Goal: Task Accomplishment & Management: Complete application form

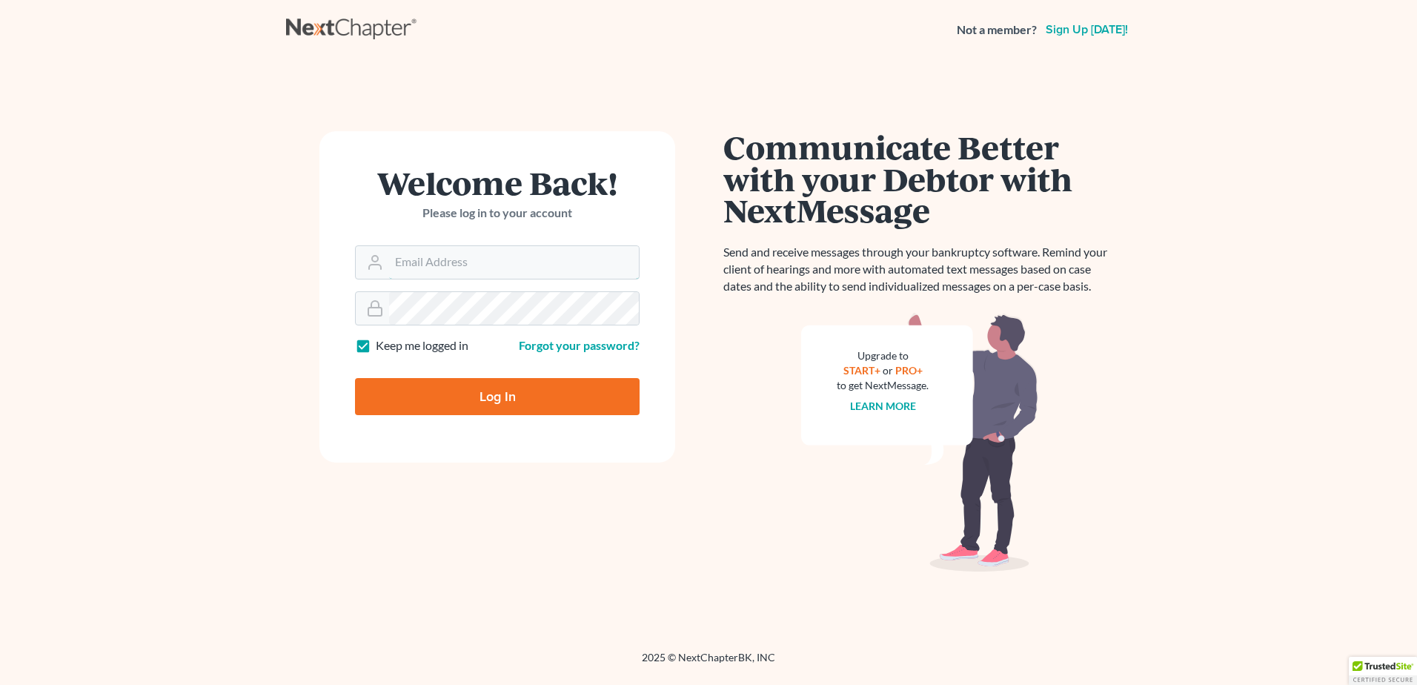
type input "aurora@buchanlawfirm.com"
click at [468, 395] on input "Log In" at bounding box center [497, 396] width 285 height 37
type input "Thinking..."
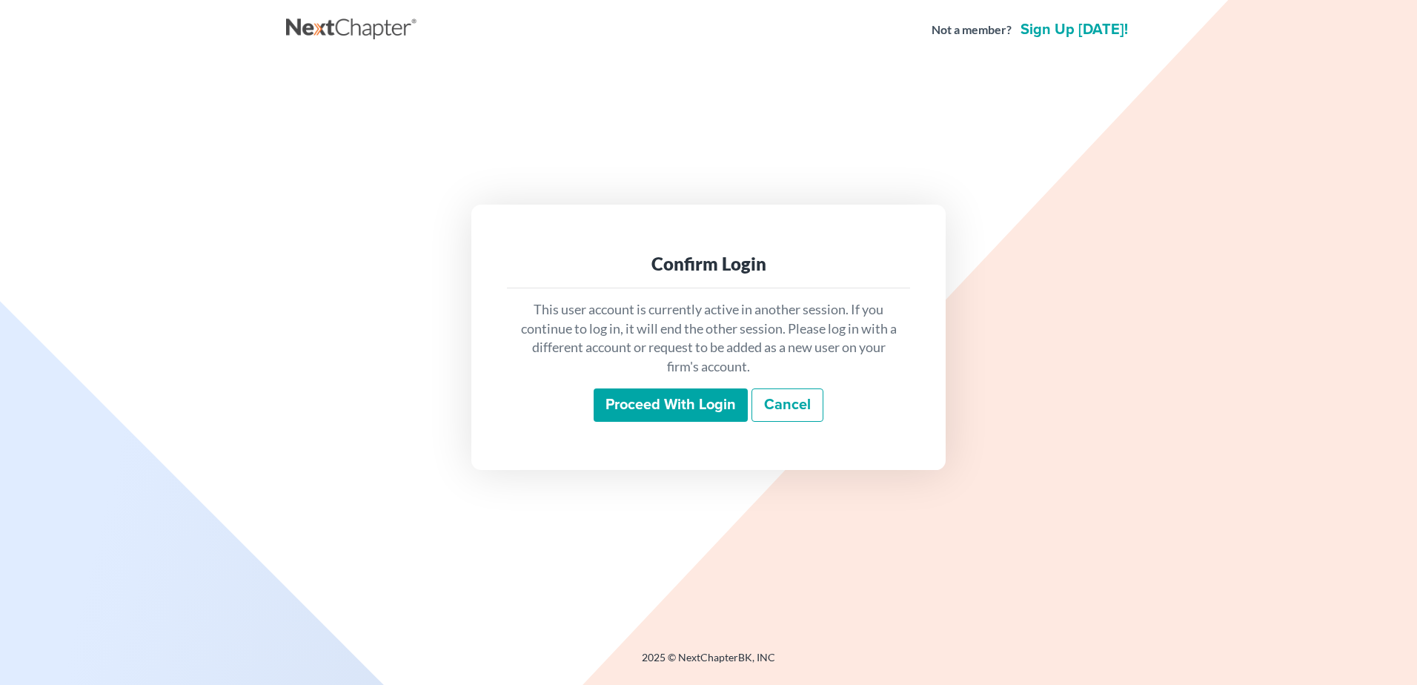
click at [668, 405] on input "Proceed with login" at bounding box center [671, 405] width 154 height 34
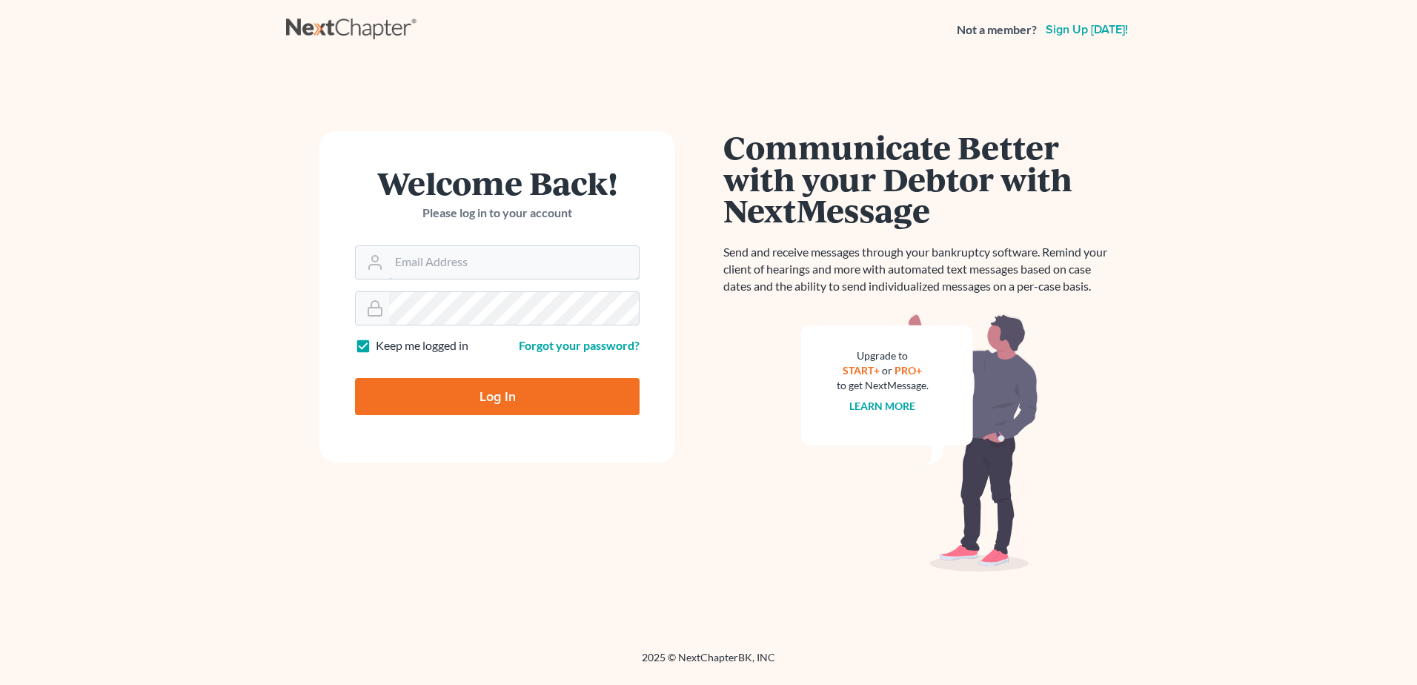
type input "aurora@buchanlawfirm.com"
click at [485, 403] on input "Log In" at bounding box center [497, 396] width 285 height 37
type input "Thinking..."
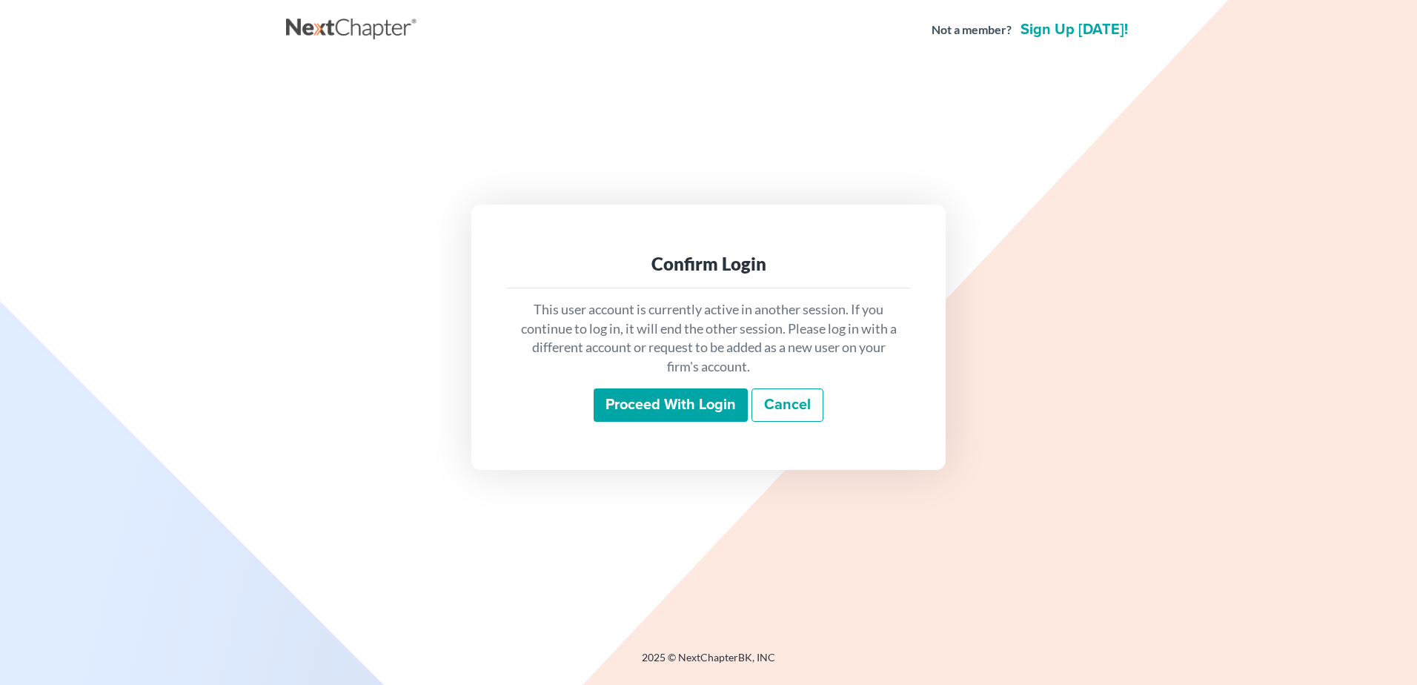
click at [713, 405] on input "Proceed with login" at bounding box center [671, 405] width 154 height 34
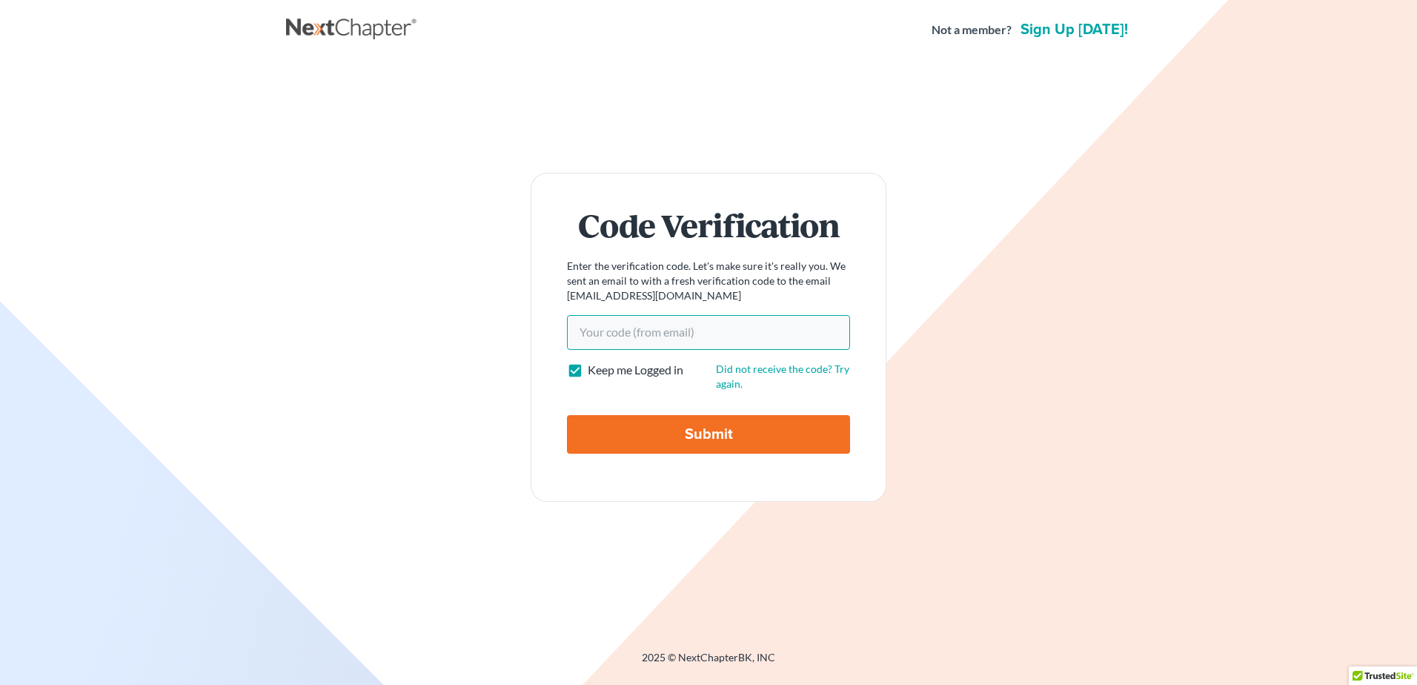
click at [633, 342] on input "Your code(from email)" at bounding box center [708, 332] width 283 height 34
paste input "278d9f"
type input "278d9f"
click at [679, 428] on input "Submit" at bounding box center [708, 434] width 283 height 39
type input "Thinking..."
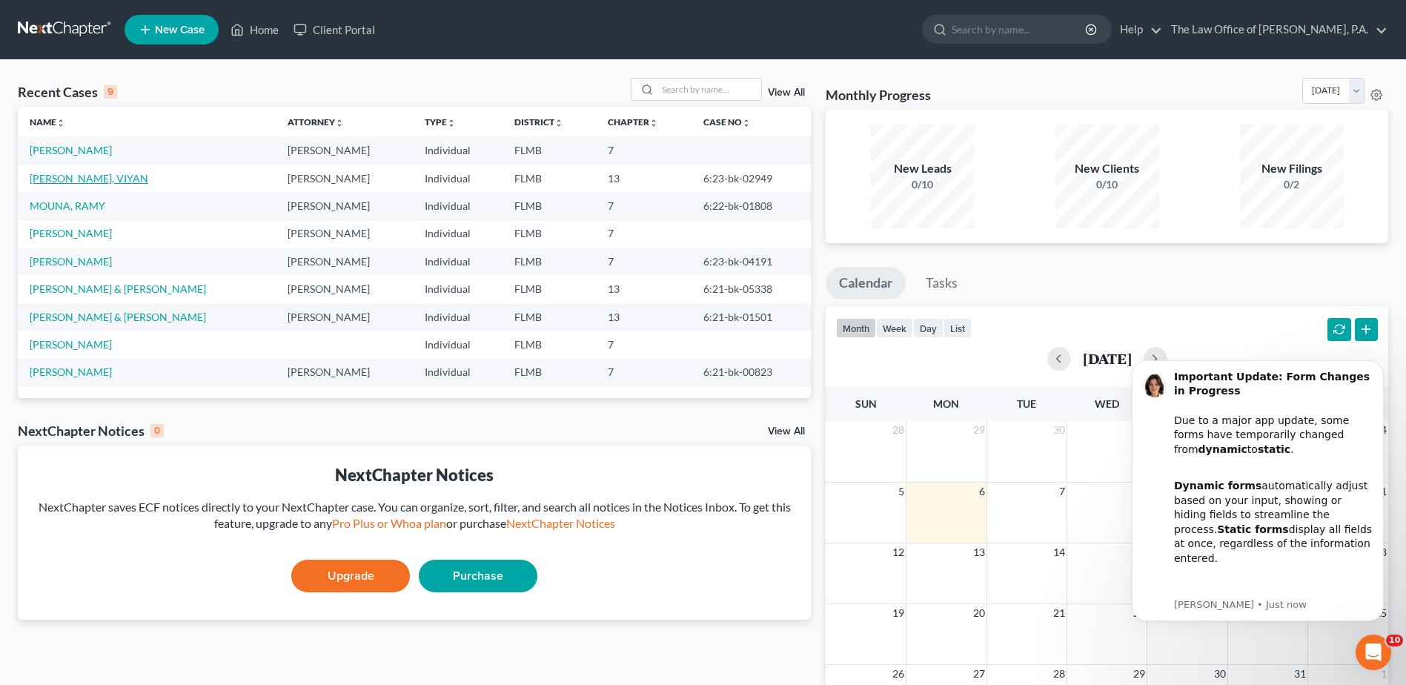
click at [106, 178] on link "[PERSON_NAME], VIYAN" at bounding box center [89, 178] width 119 height 13
select select "6"
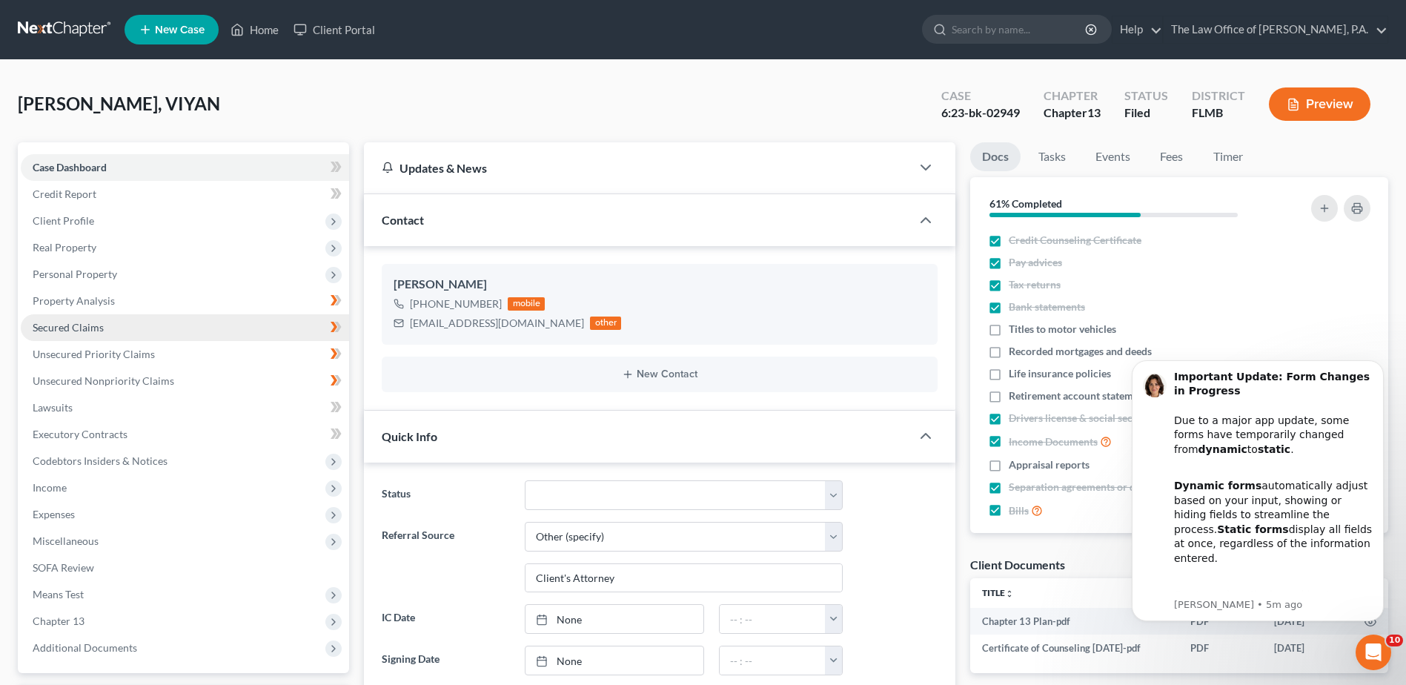
click at [72, 330] on span "Secured Claims" at bounding box center [68, 327] width 71 height 13
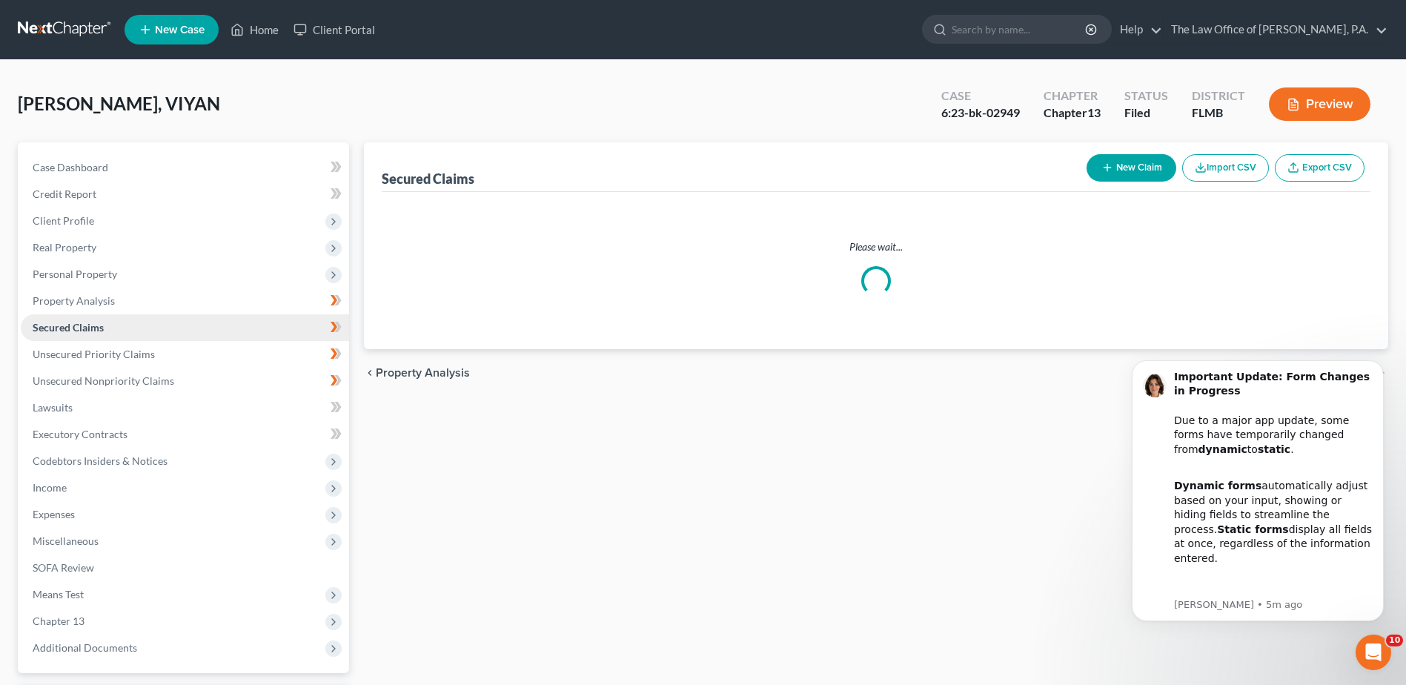
click at [72, 330] on span "Secured Claims" at bounding box center [68, 327] width 71 height 13
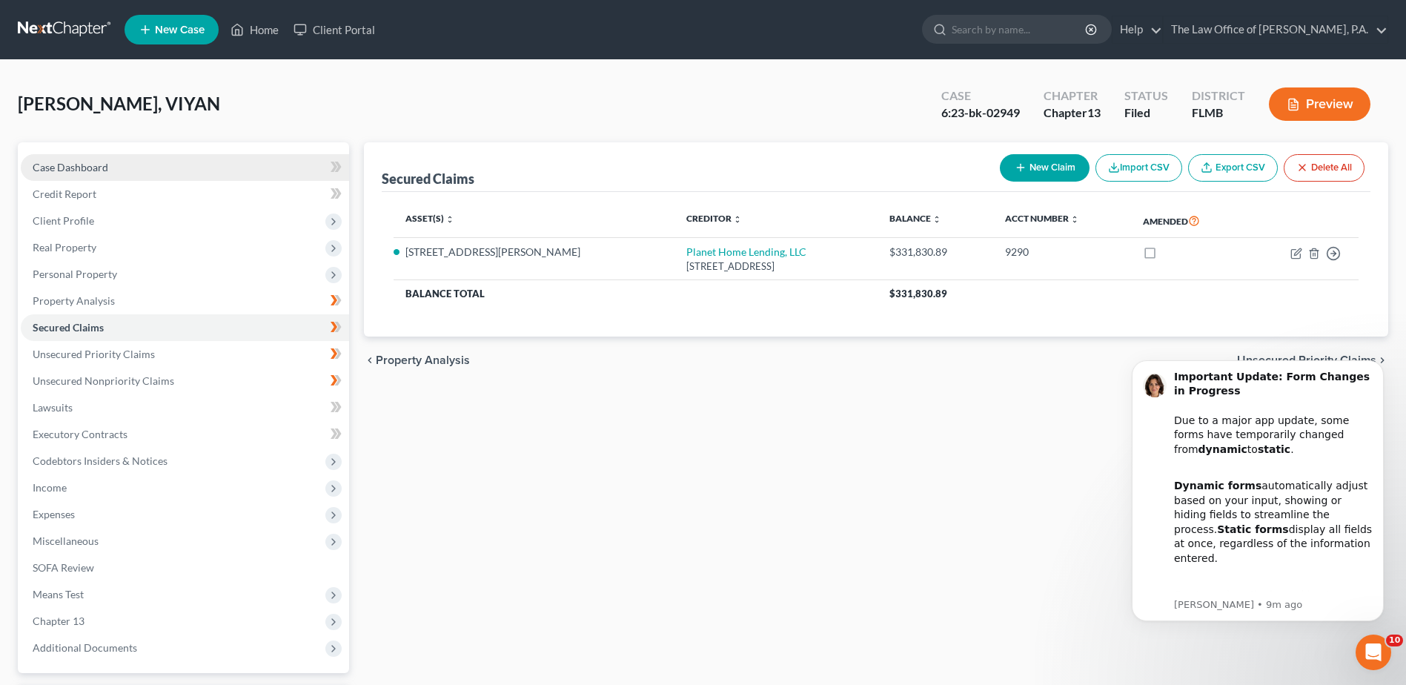
click at [76, 167] on span "Case Dashboard" at bounding box center [71, 167] width 76 height 13
select select "6"
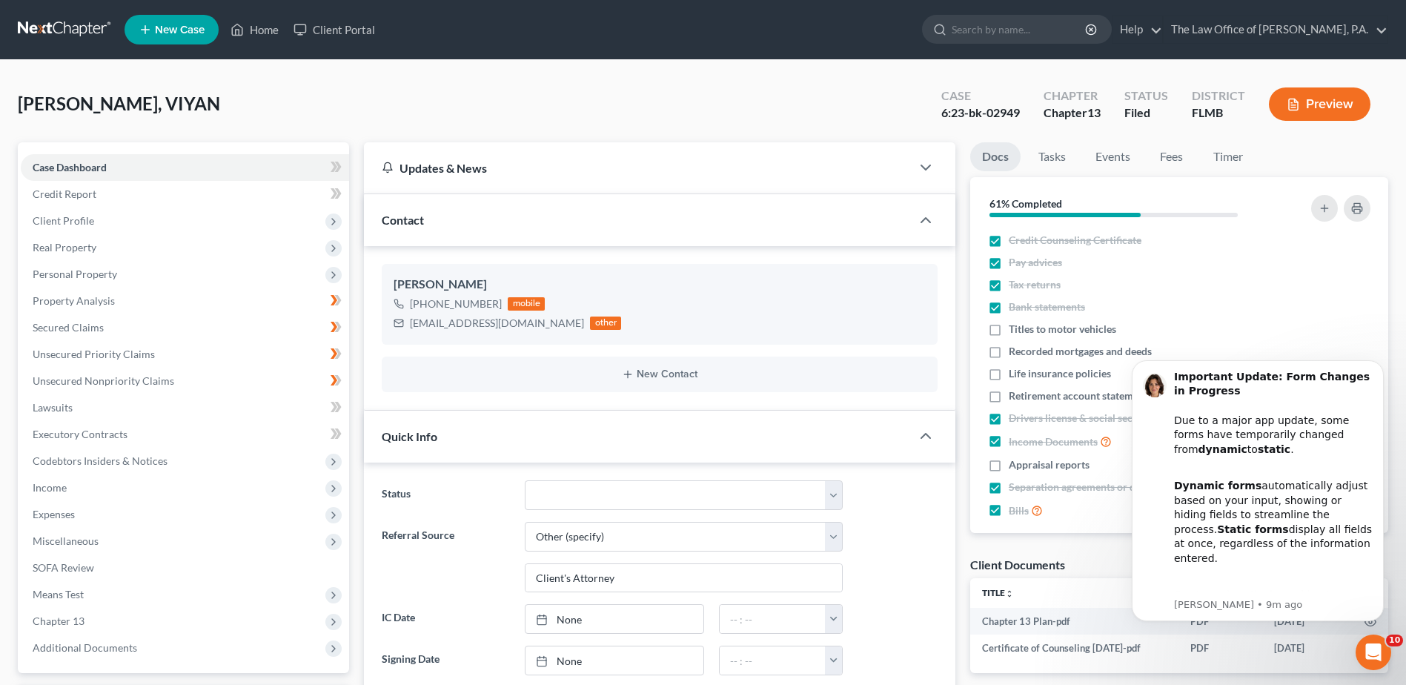
click at [1334, 104] on button "Preview" at bounding box center [1320, 103] width 102 height 33
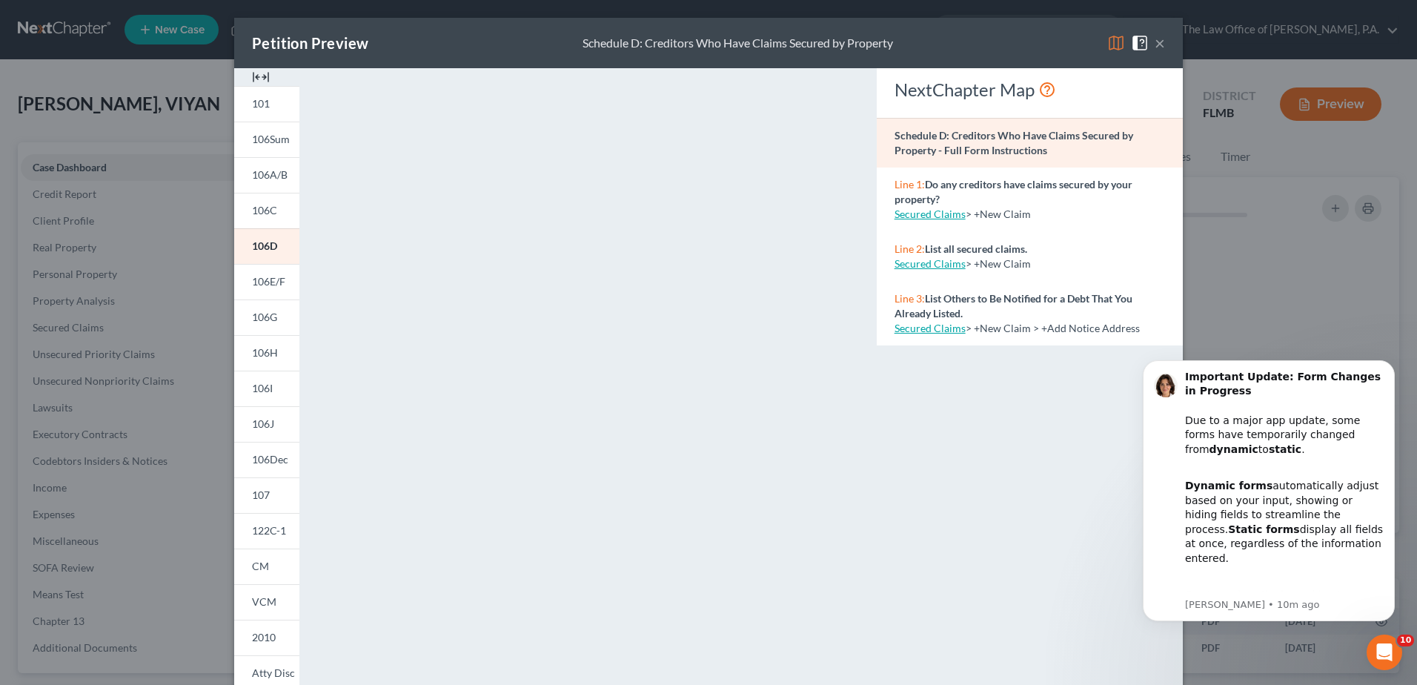
click at [1155, 48] on button "×" at bounding box center [1160, 43] width 10 height 18
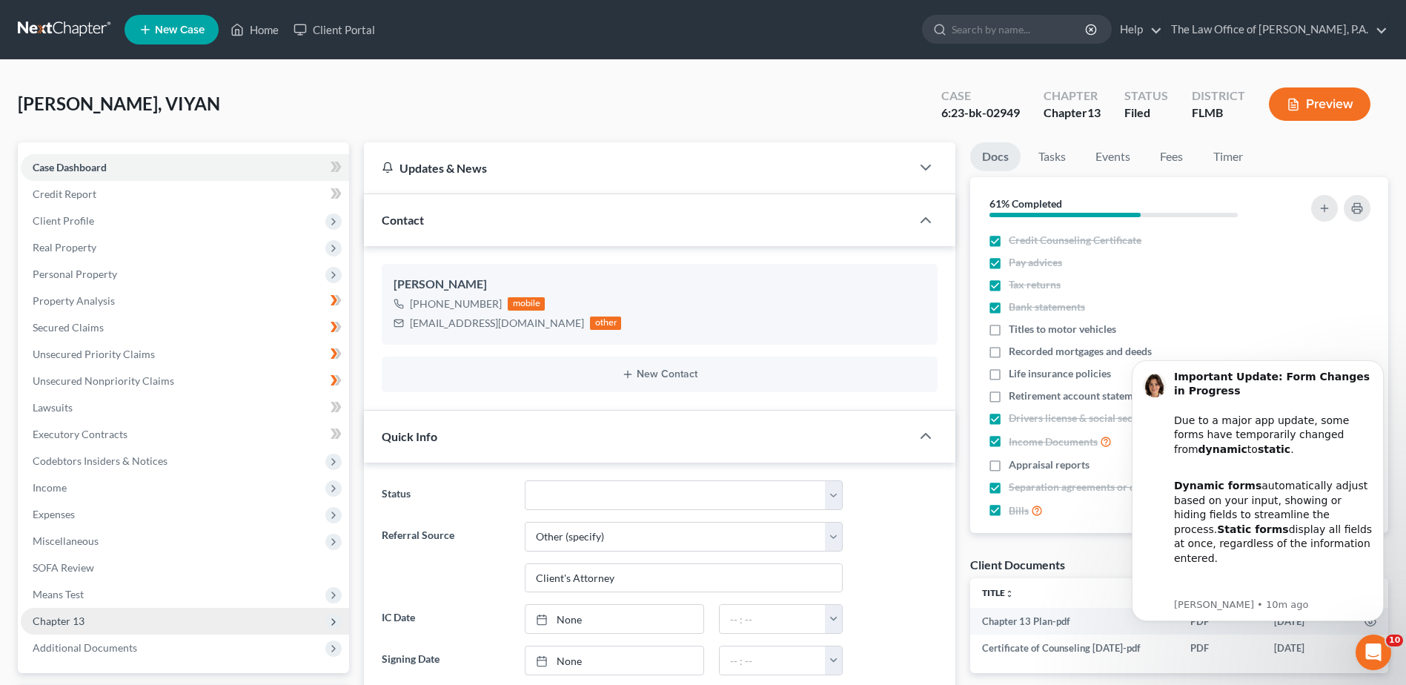
scroll to position [431, 0]
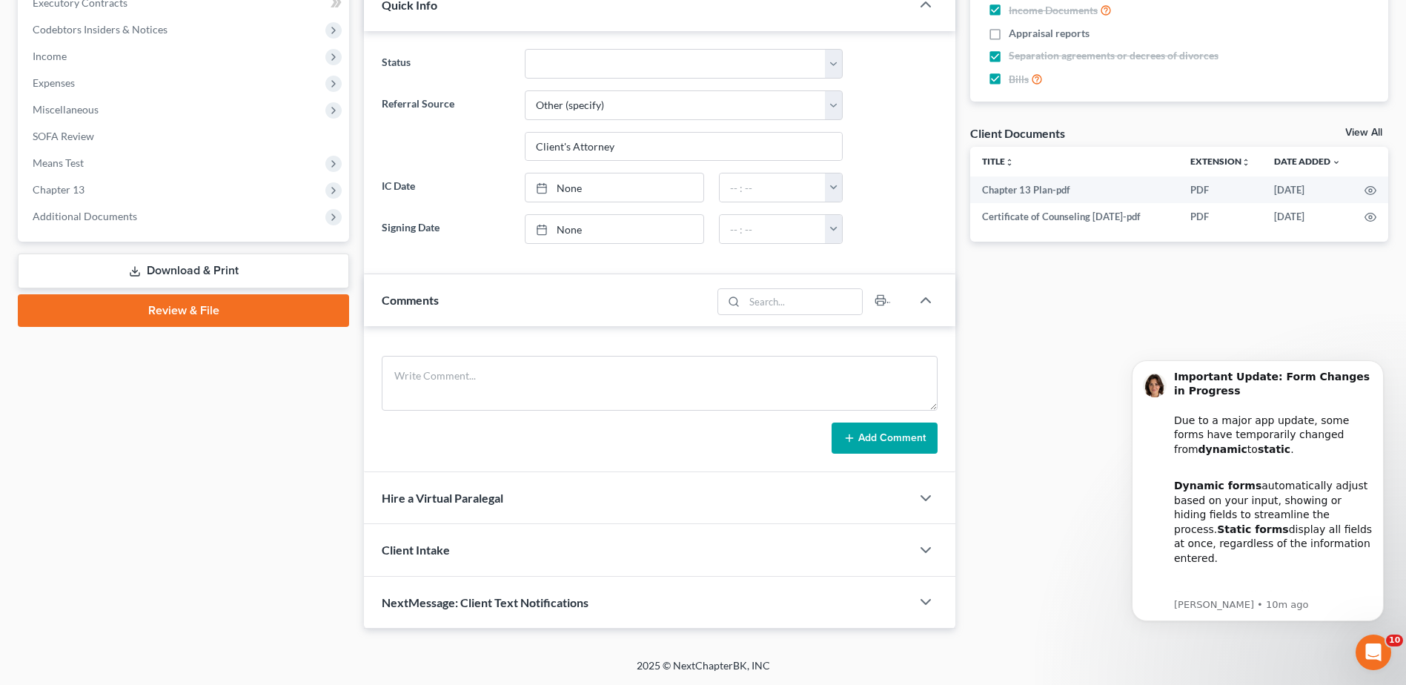
click at [150, 306] on link "Review & File" at bounding box center [183, 310] width 331 height 33
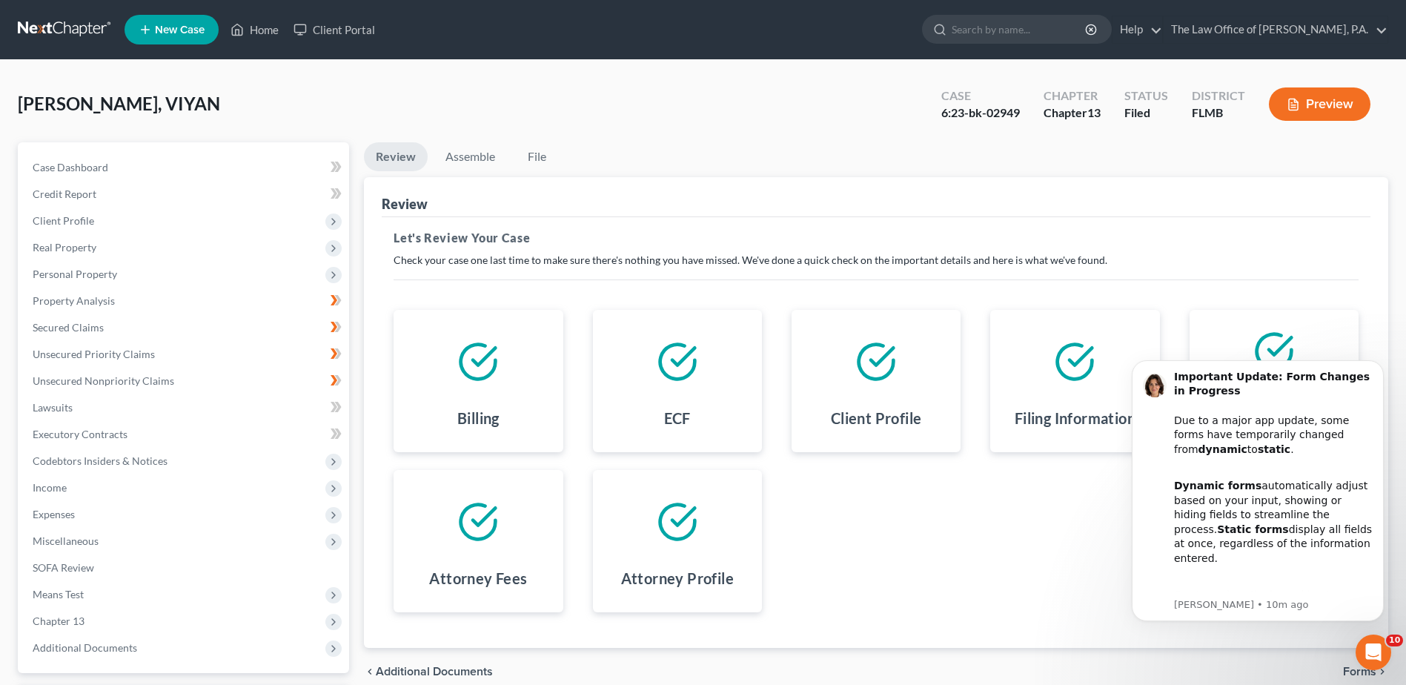
click at [1344, 107] on button "Preview" at bounding box center [1320, 103] width 102 height 33
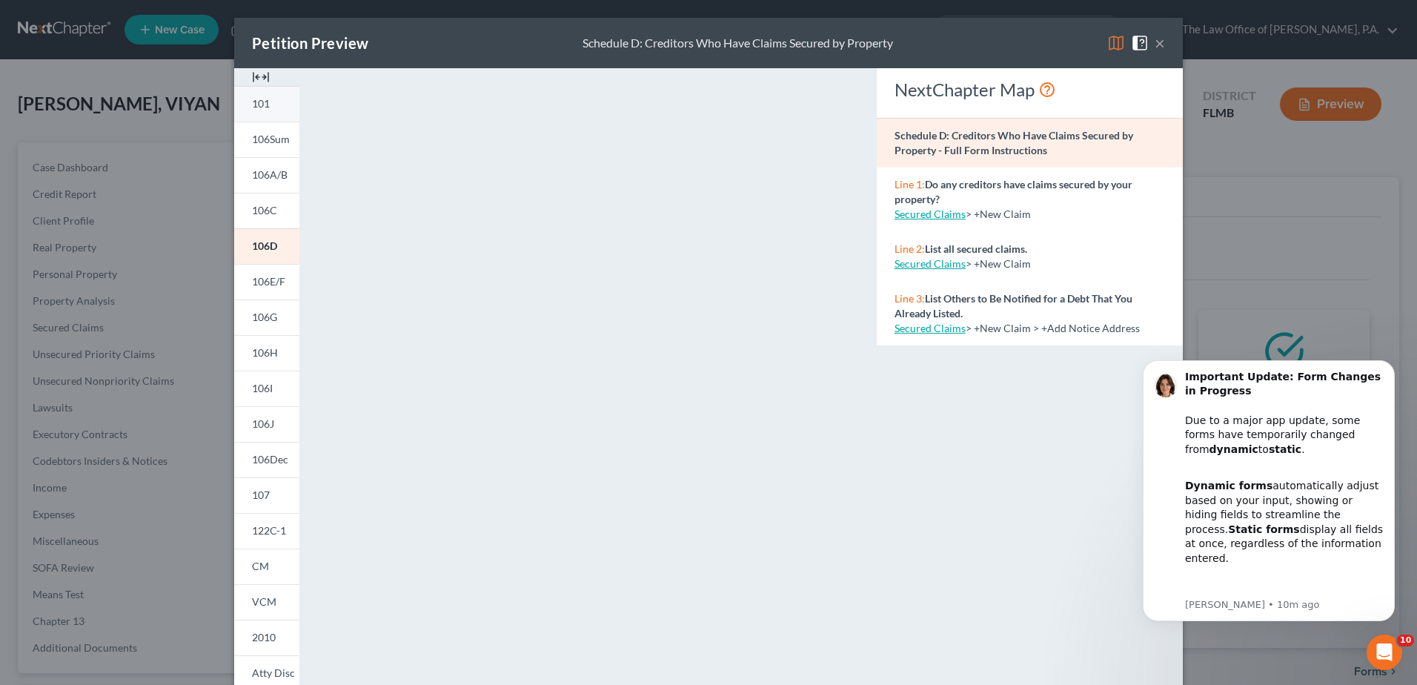
click at [252, 98] on span "101" at bounding box center [261, 103] width 18 height 13
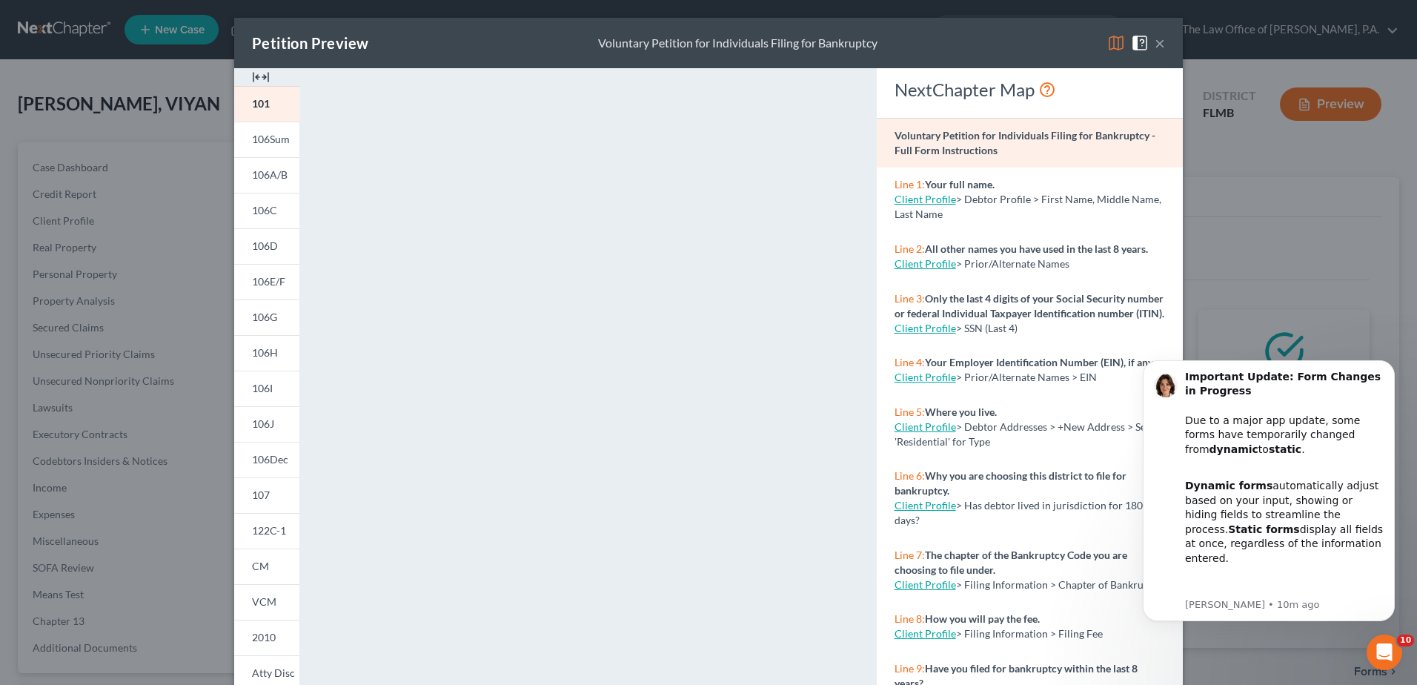
click at [1155, 43] on button "×" at bounding box center [1160, 43] width 10 height 18
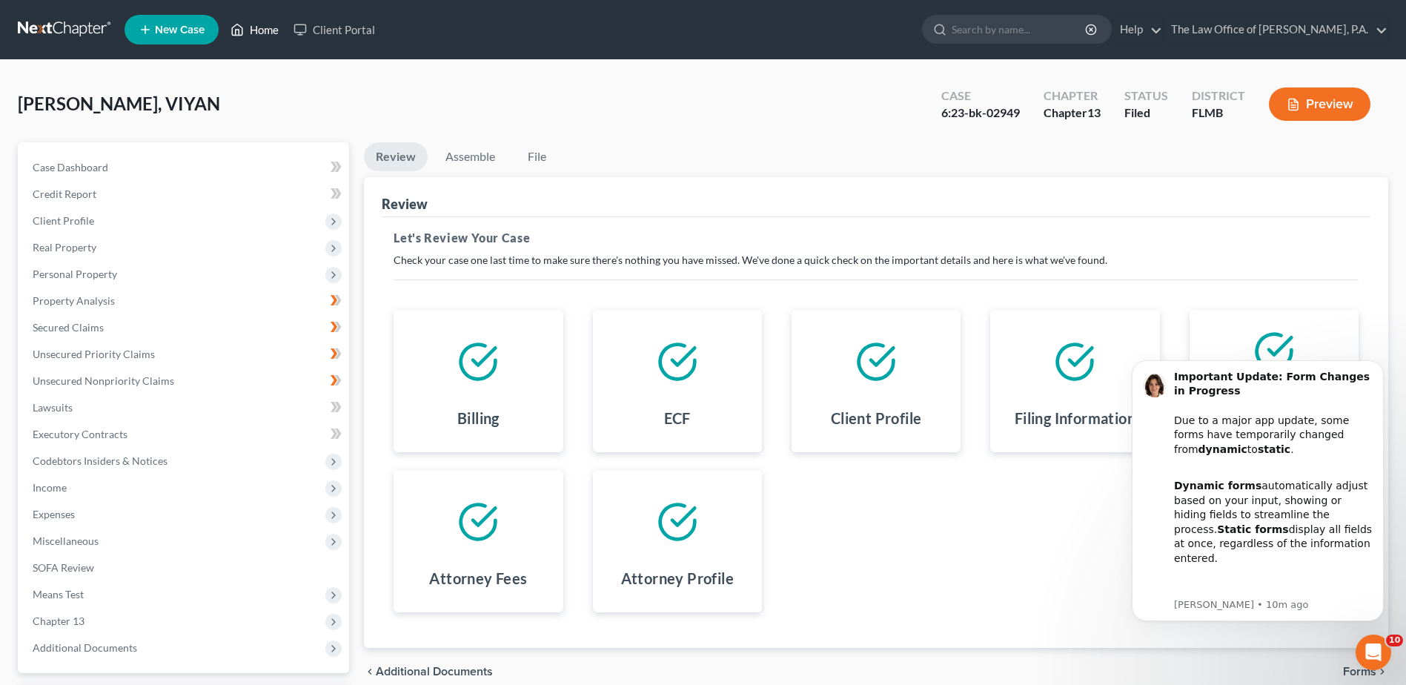
click at [259, 36] on link "Home" at bounding box center [254, 29] width 63 height 27
